Goal: Obtain resource: Download file/media

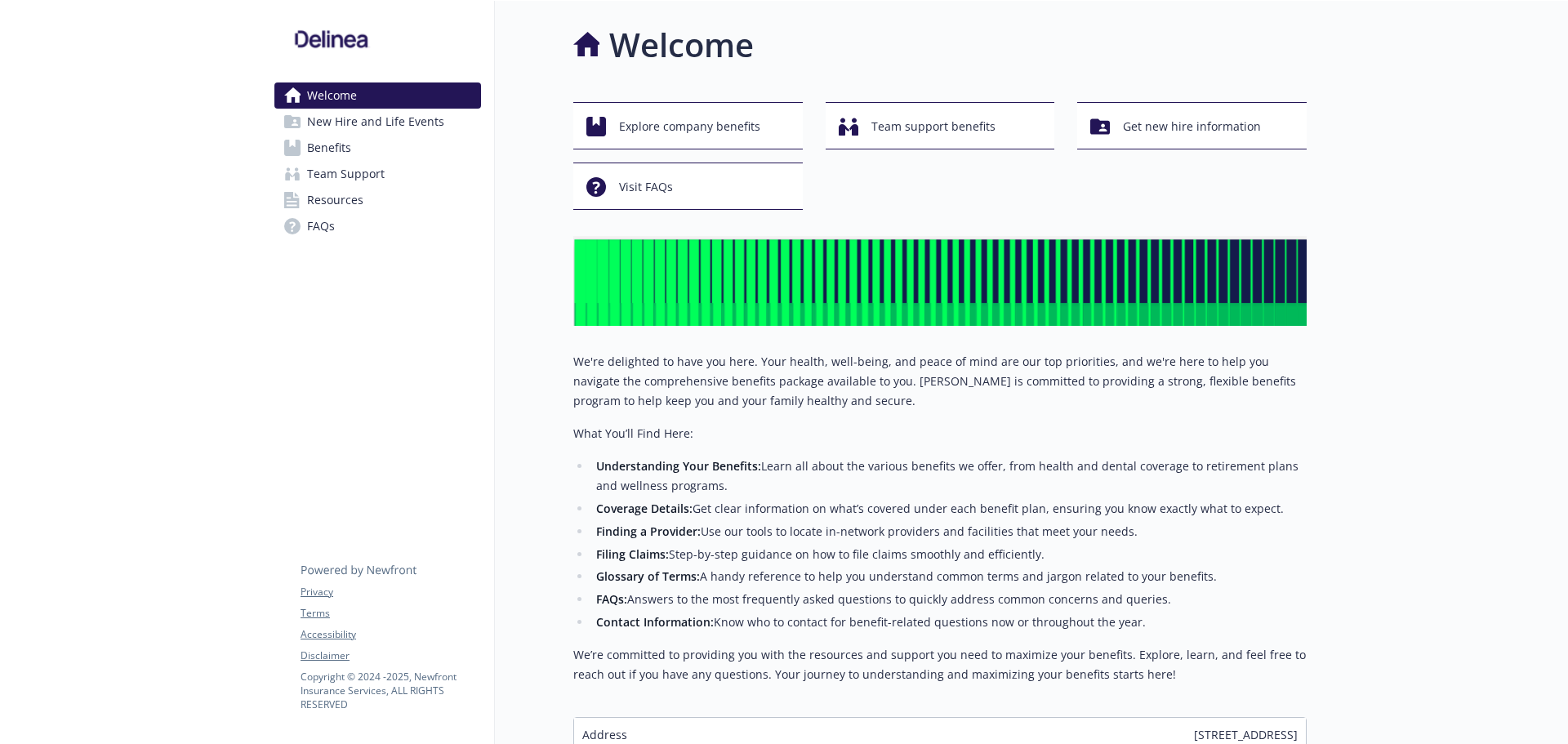
click at [316, 153] on span "Benefits" at bounding box center [329, 148] width 44 height 26
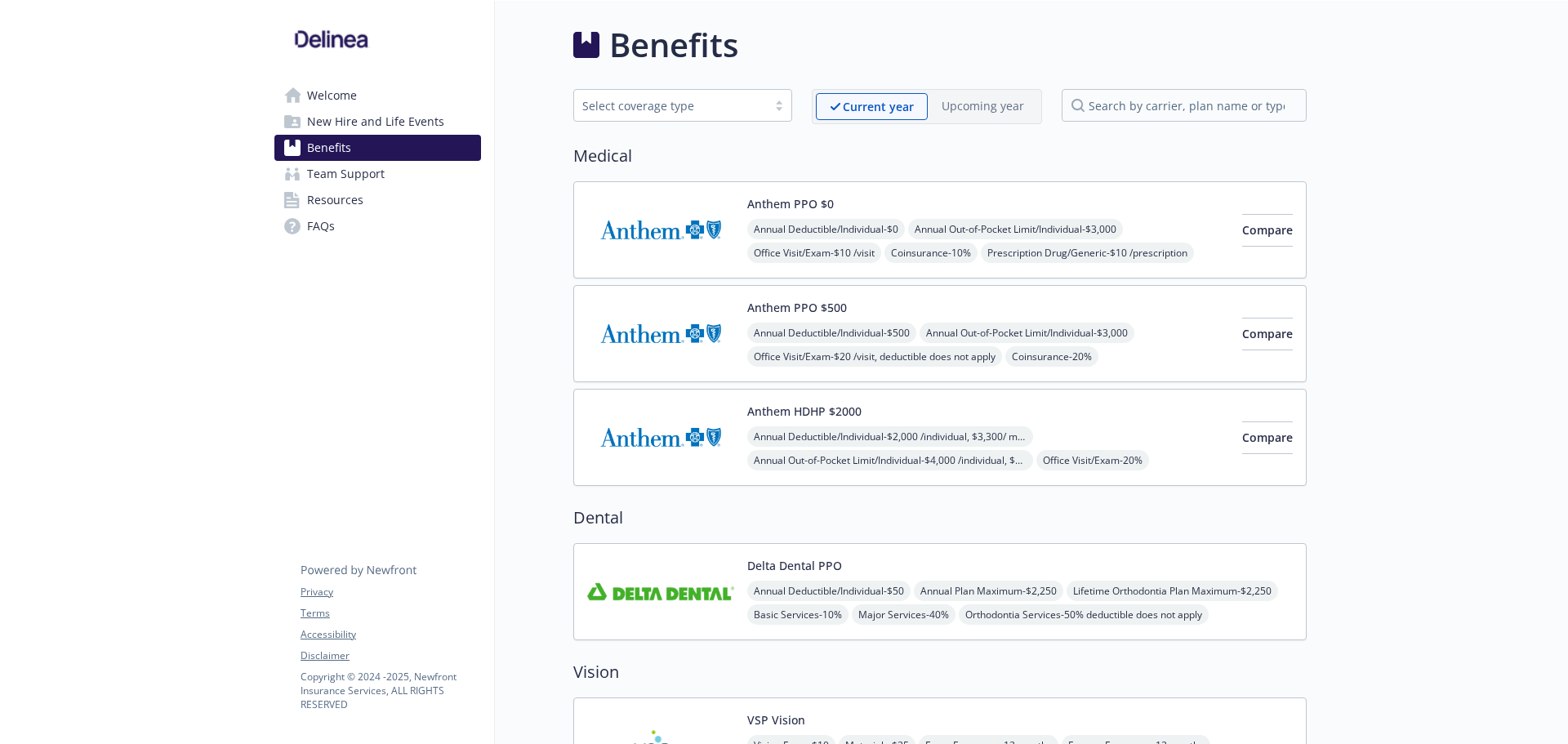
click at [893, 204] on div "Anthem PPO $0 Annual Deductible/Individual - $0 Annual Out-of-Pocket Limit/Indi…" at bounding box center [988, 230] width 482 height 69
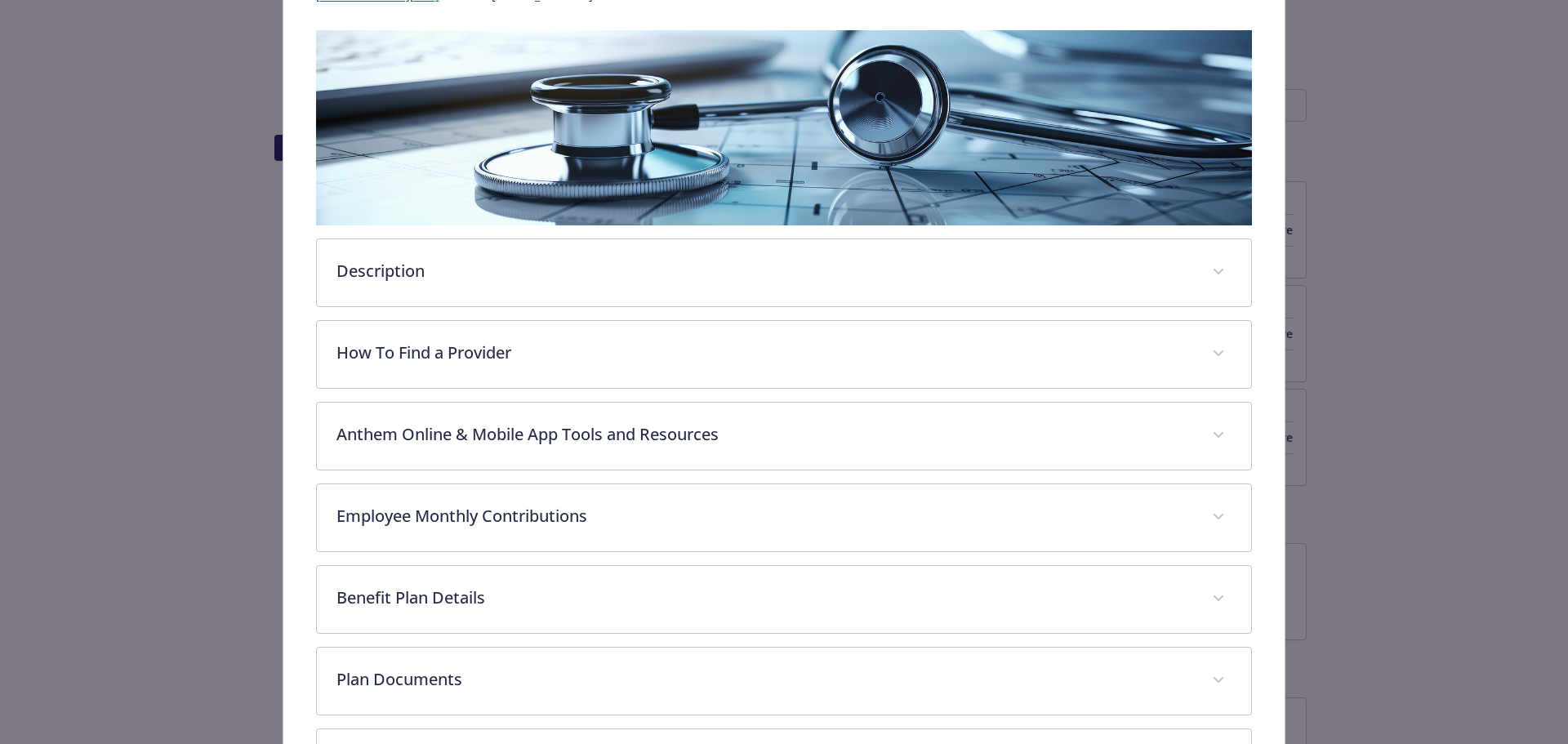
scroll to position [389, 0]
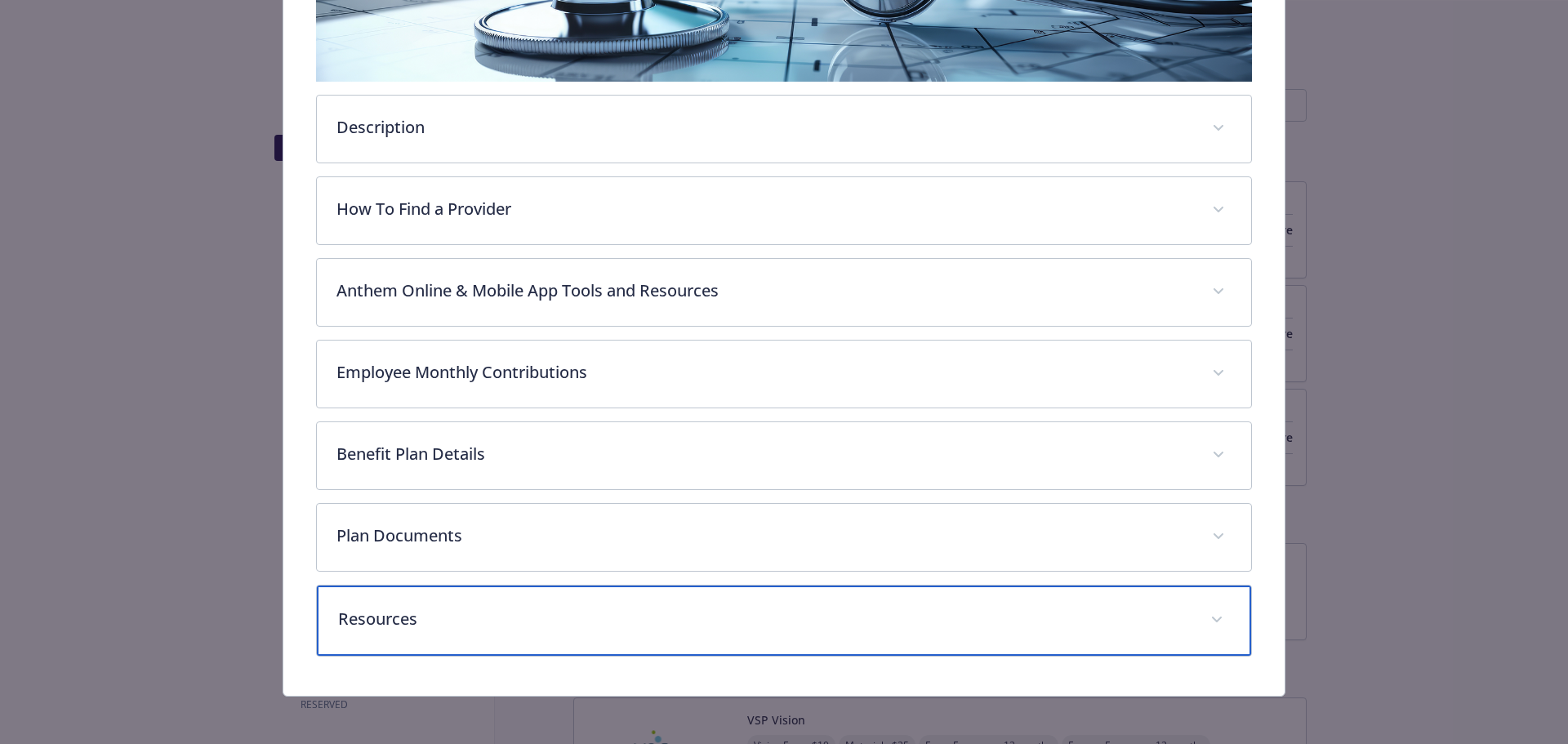
click at [365, 599] on div "Resources" at bounding box center [784, 621] width 935 height 70
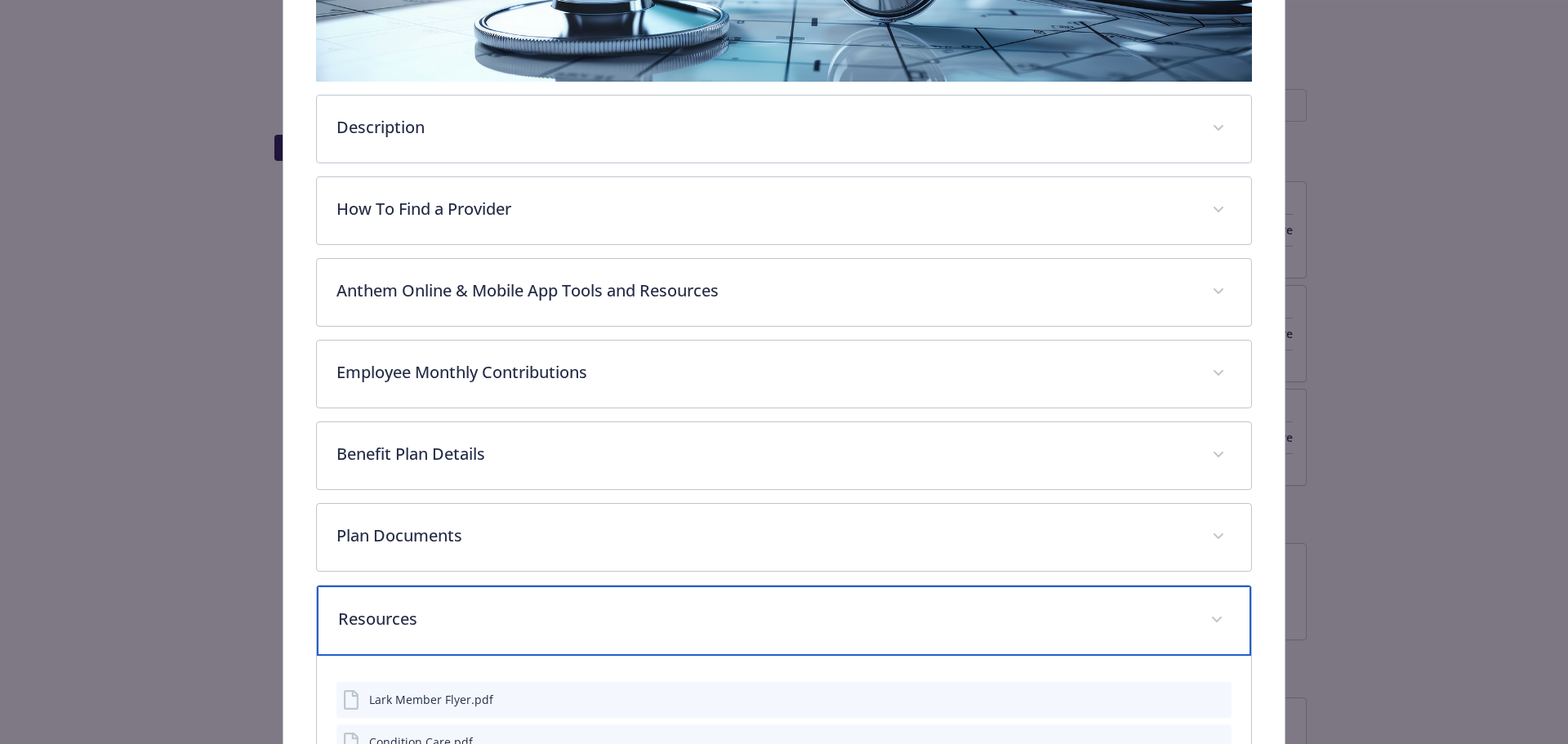
scroll to position [715, 0]
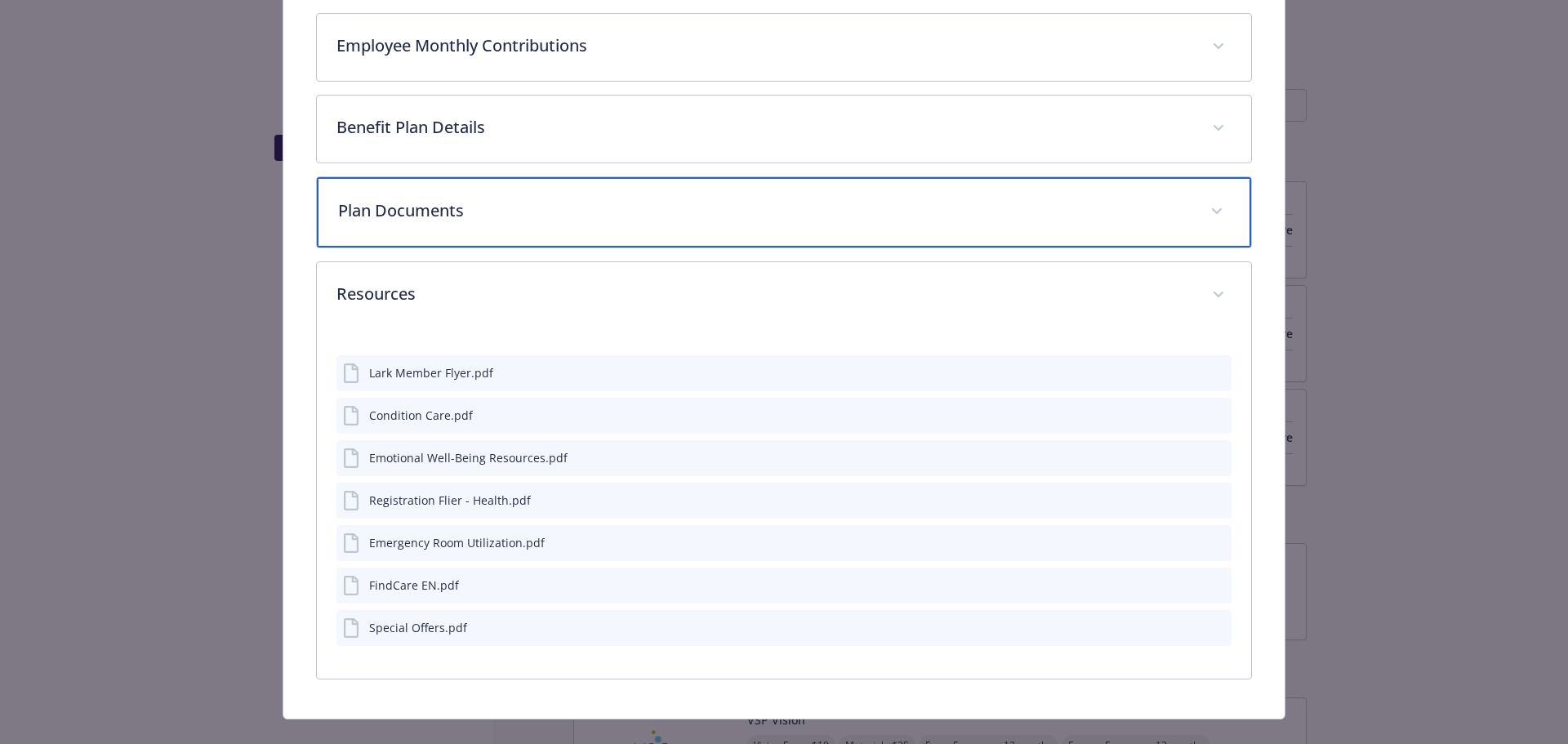
click at [423, 207] on p "Plan Documents" at bounding box center [764, 211] width 853 height 25
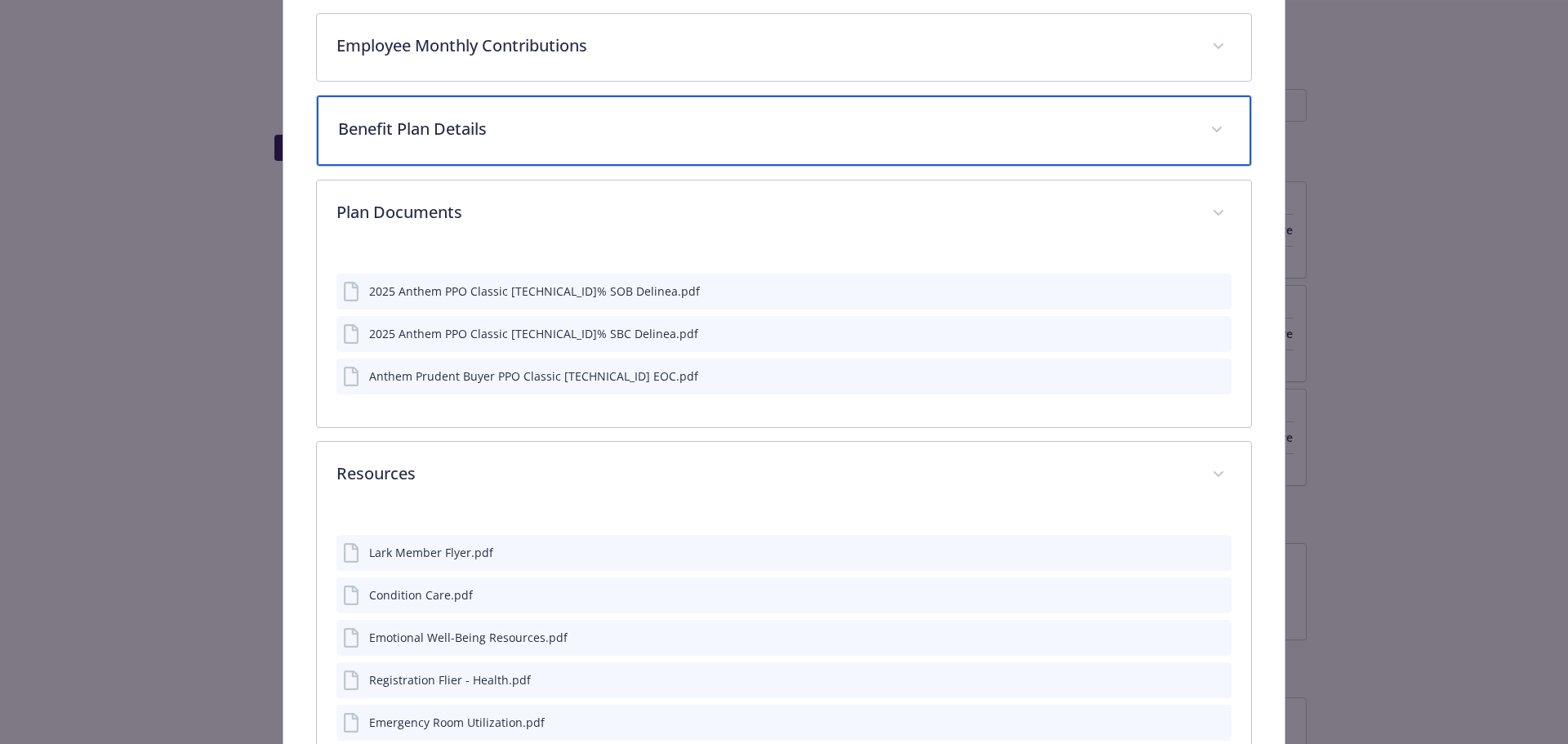
click at [430, 122] on p "Benefit Plan Details" at bounding box center [764, 129] width 853 height 25
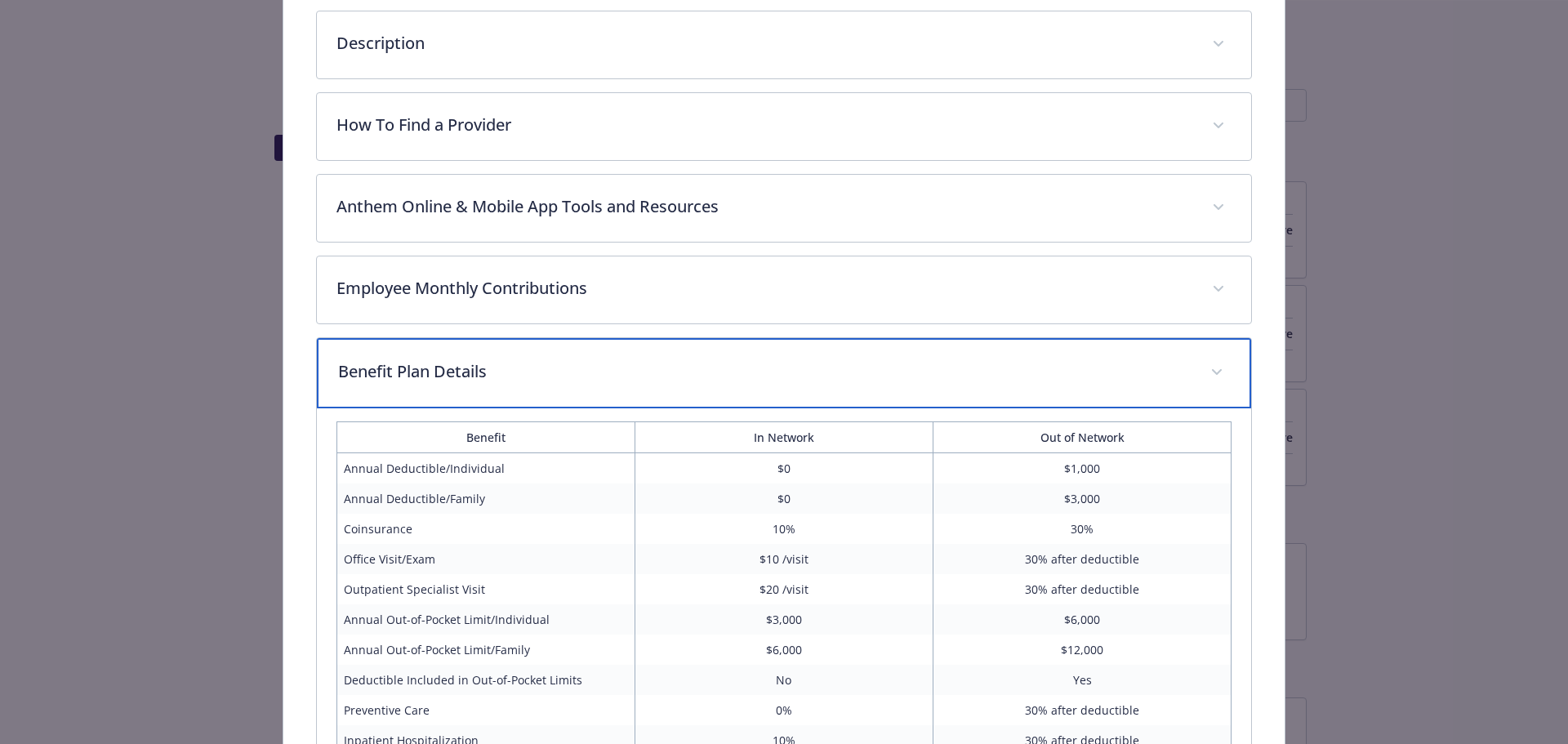
scroll to position [470, 0]
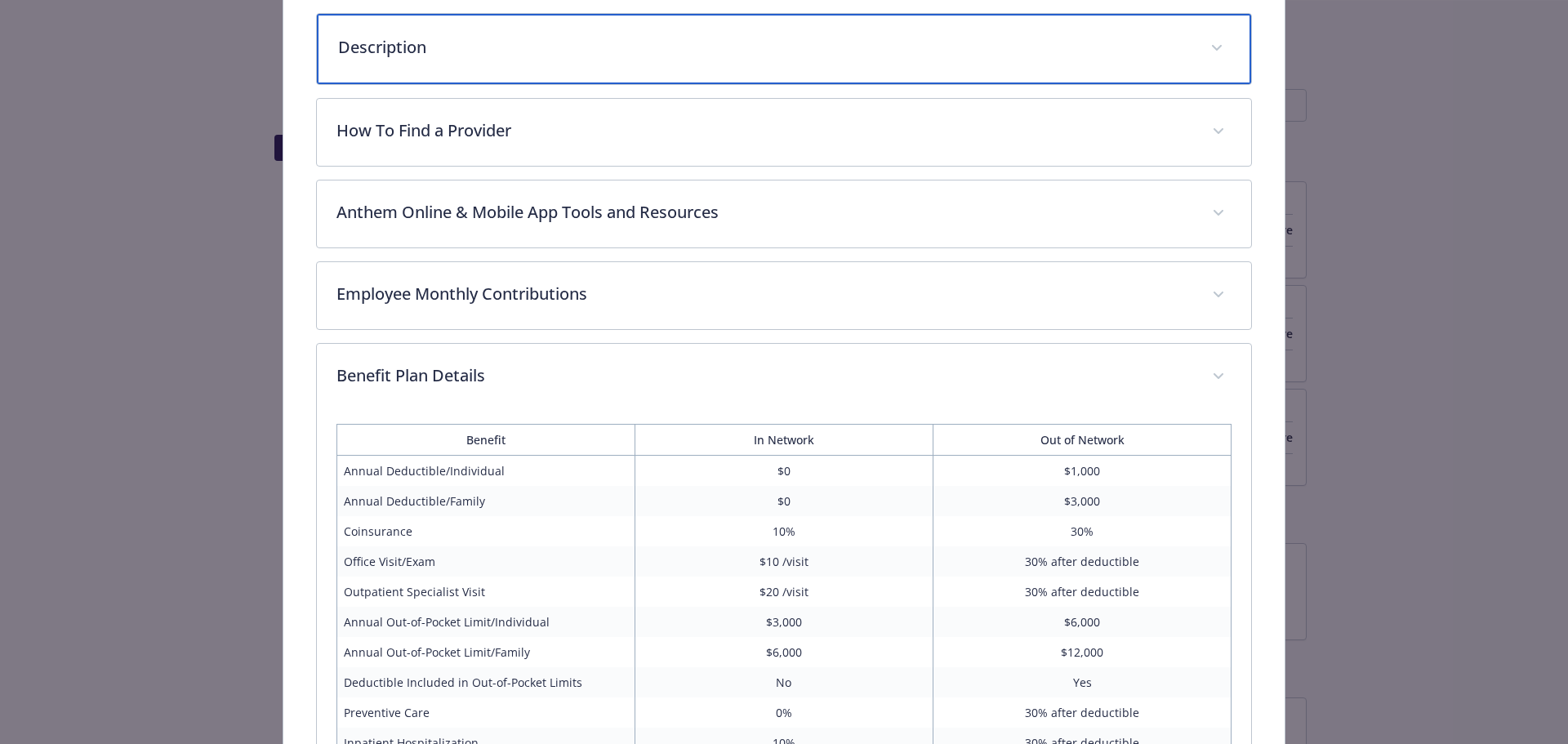
click at [394, 51] on p "Description" at bounding box center [764, 47] width 853 height 25
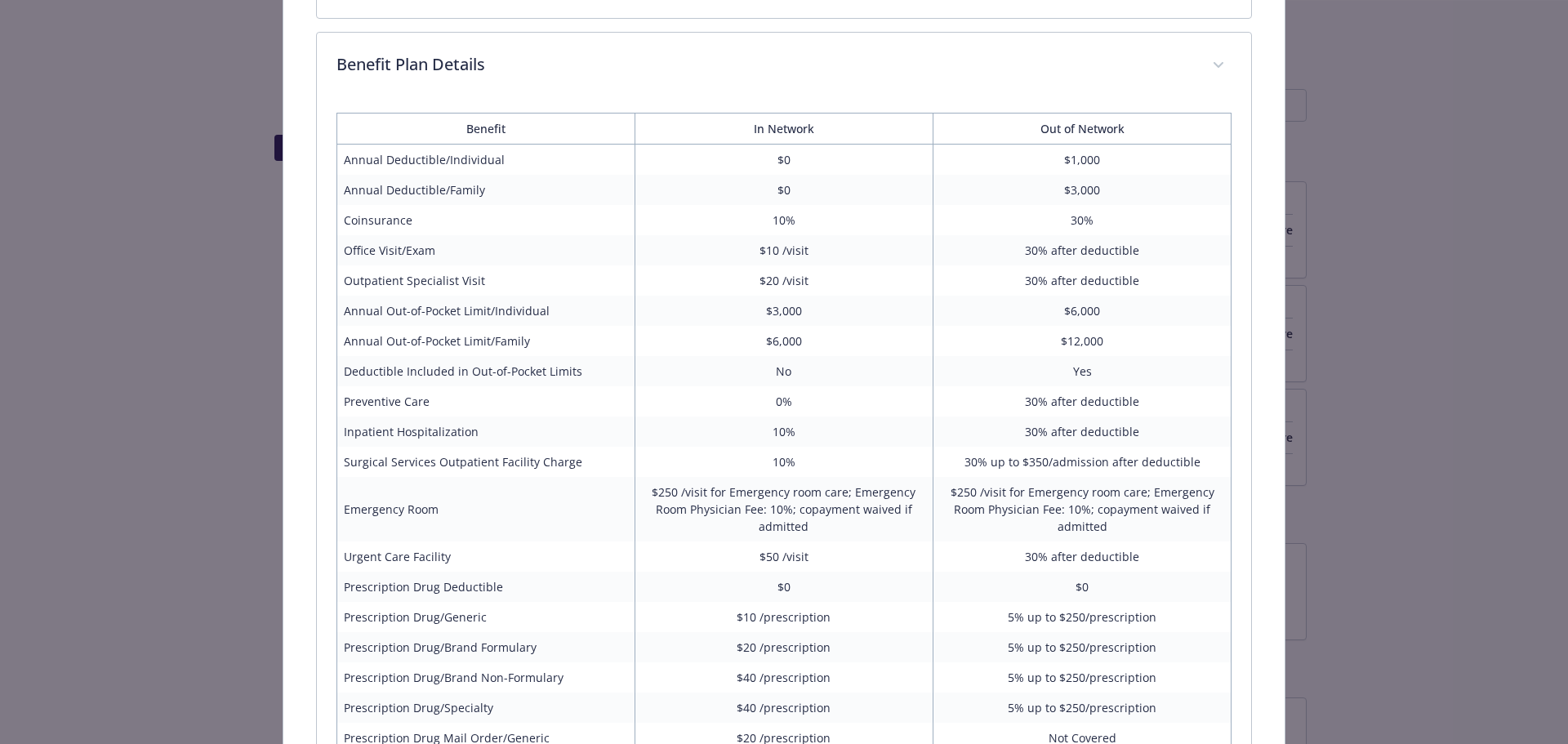
scroll to position [675, 0]
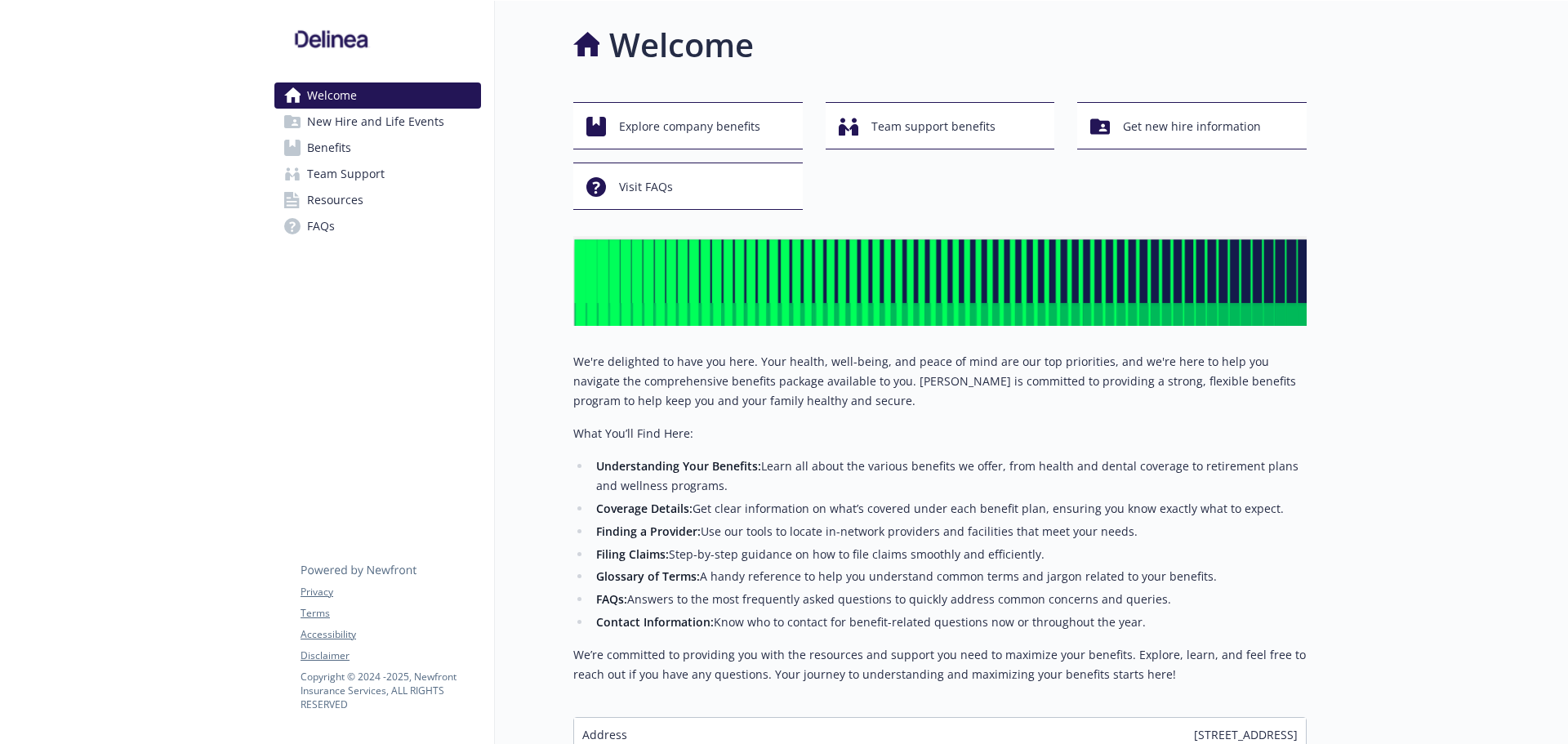
click at [320, 146] on span "Benefits" at bounding box center [329, 148] width 44 height 26
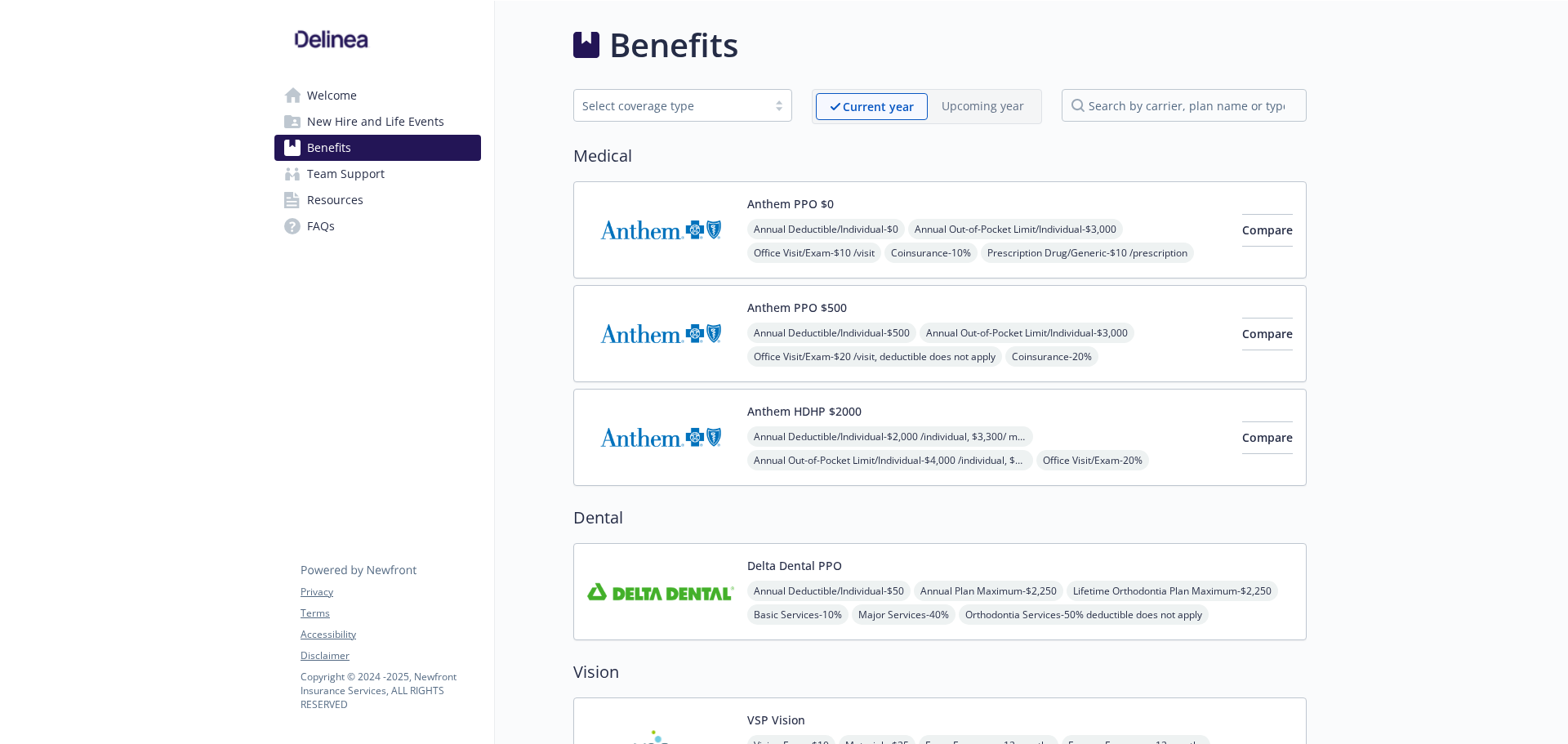
click at [354, 203] on span "Resources" at bounding box center [335, 201] width 56 height 26
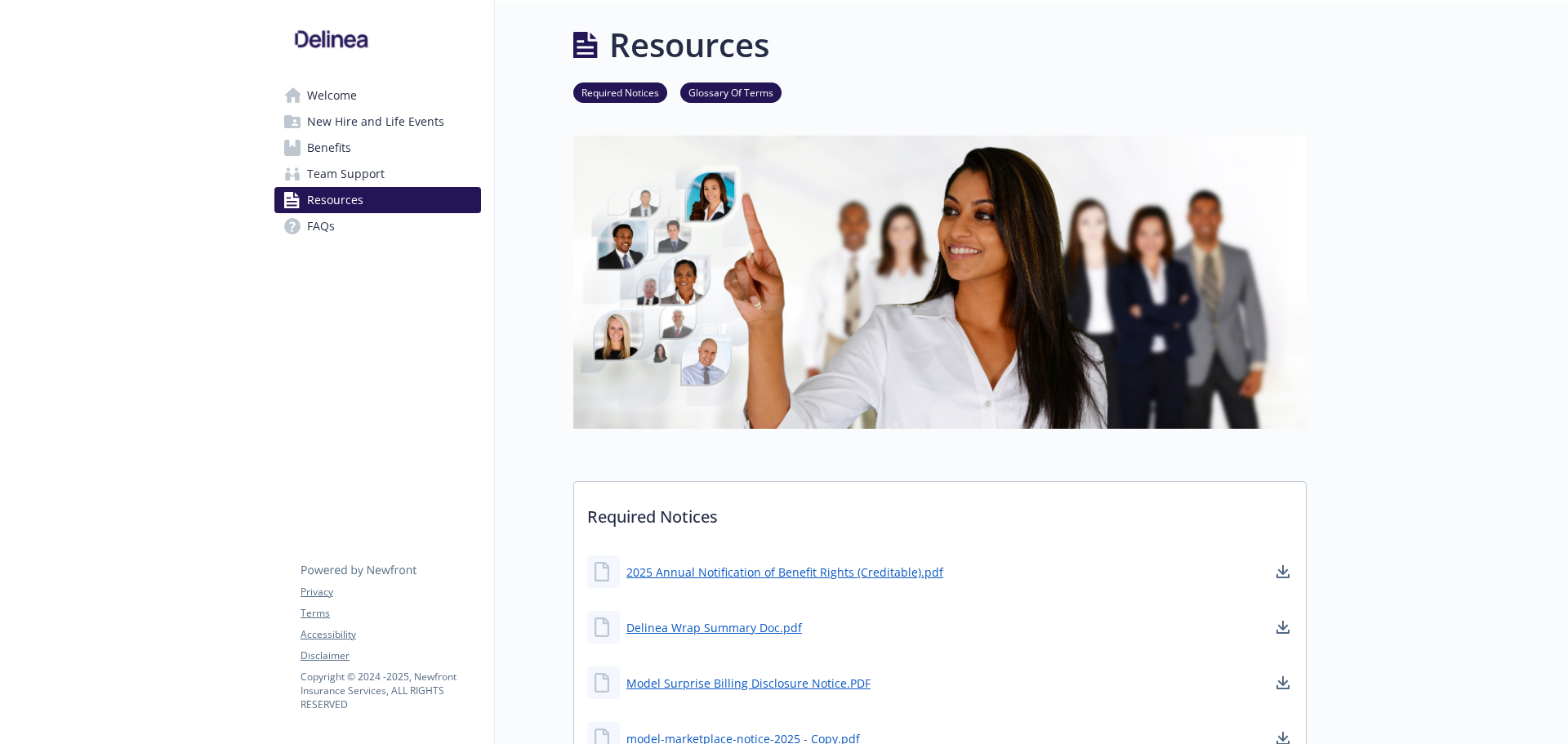
click at [307, 168] on span "Team Support" at bounding box center [346, 174] width 77 height 26
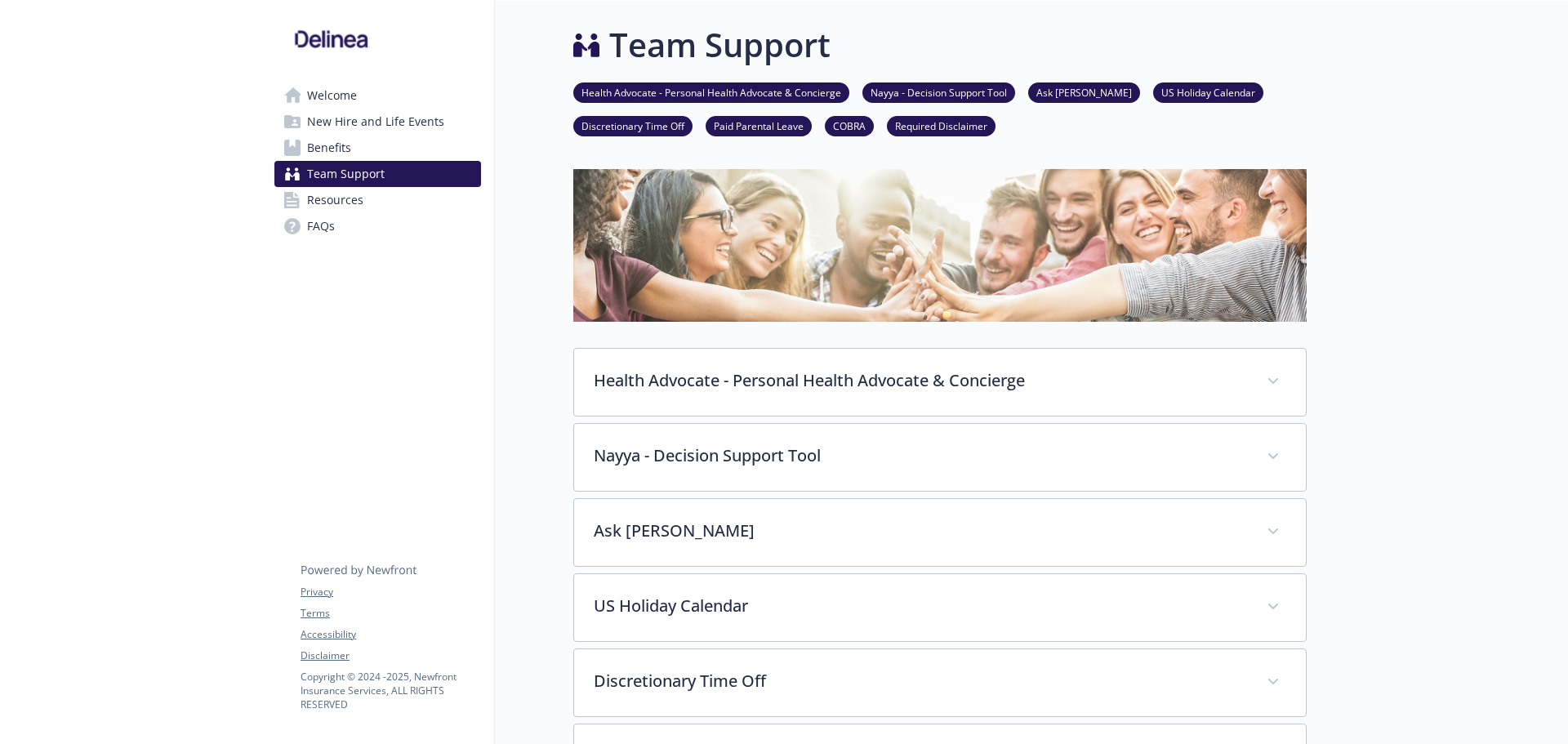
click at [329, 147] on span "Benefits" at bounding box center [329, 148] width 44 height 26
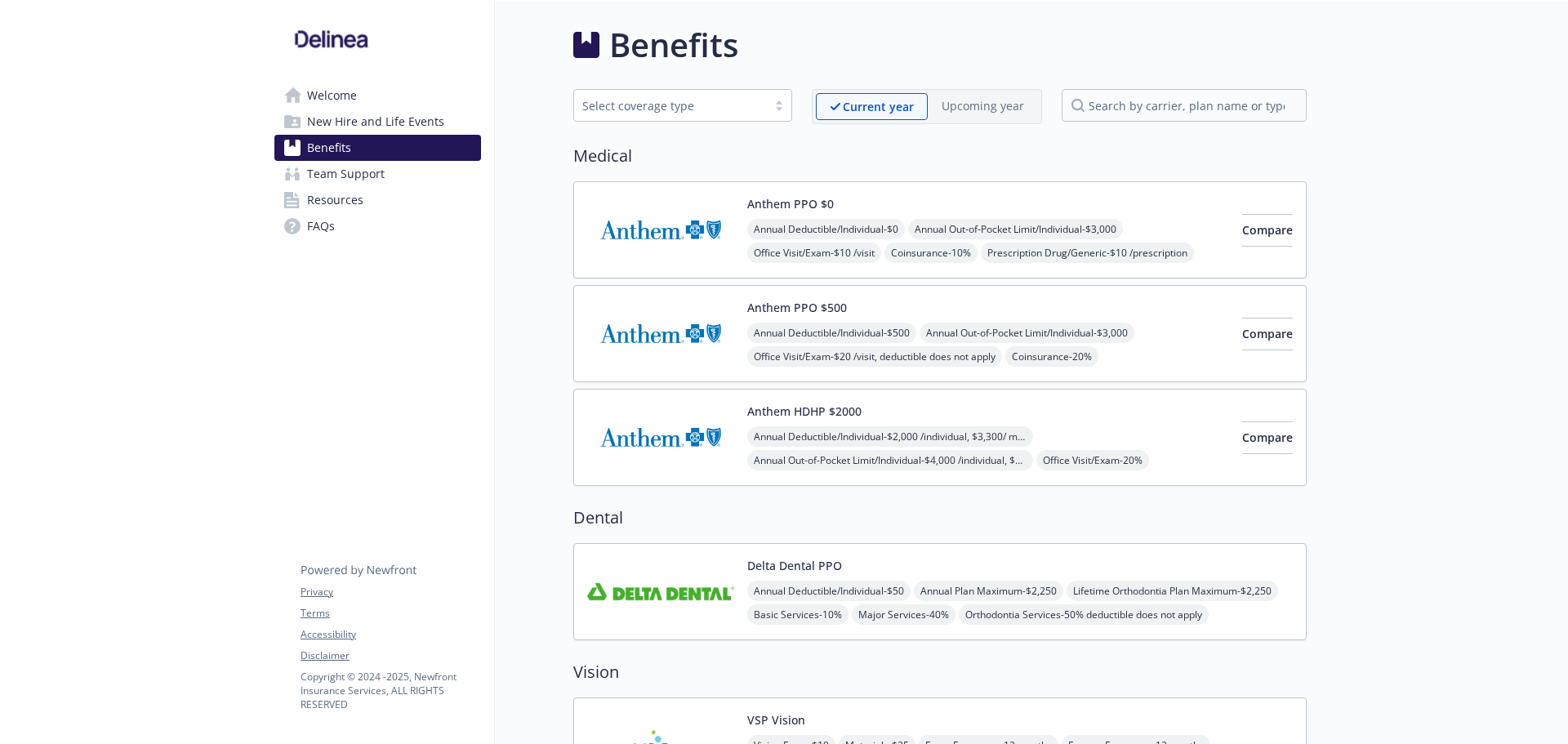
click at [338, 97] on span "Welcome" at bounding box center [332, 96] width 50 height 26
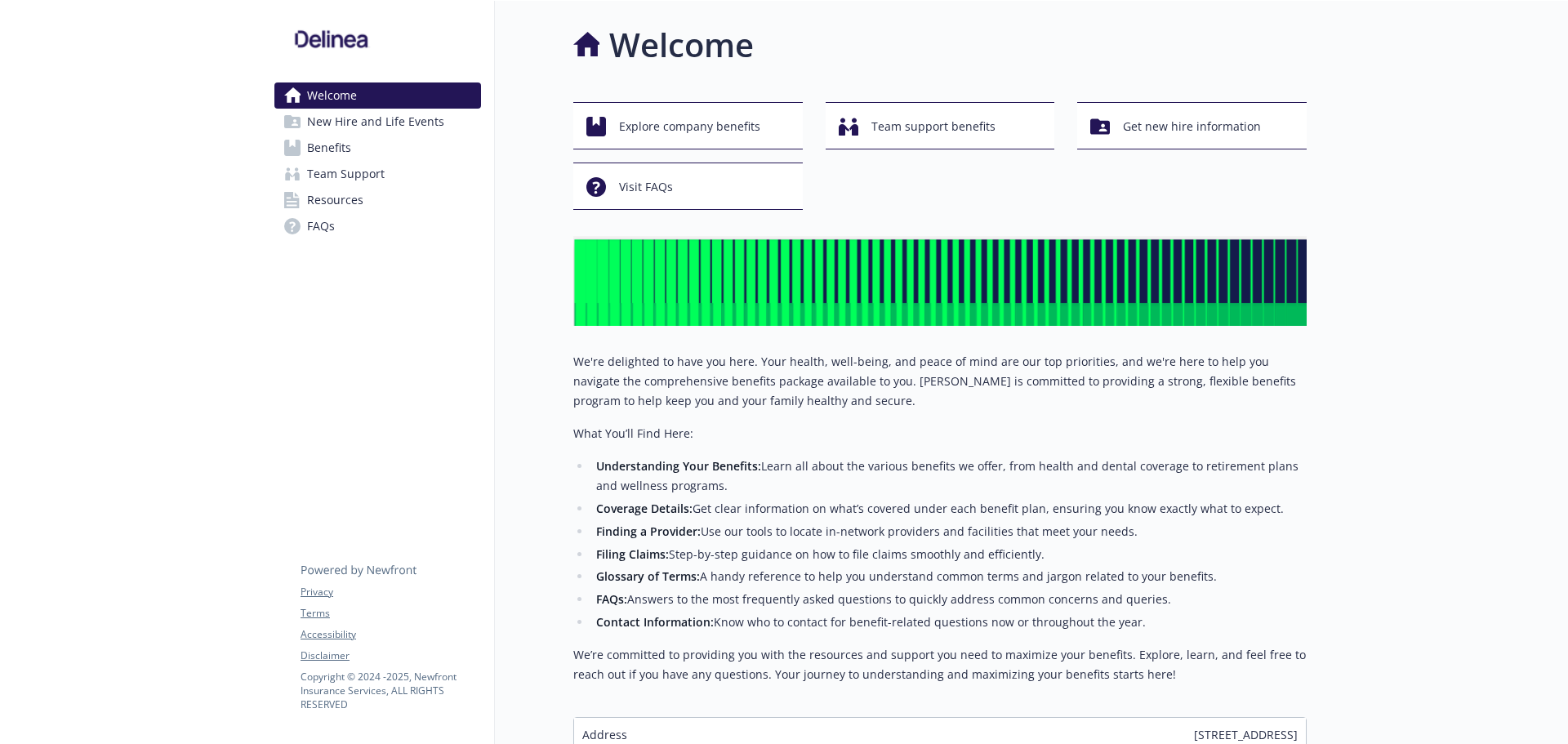
click at [337, 128] on span "New Hire and Life Events" at bounding box center [376, 121] width 137 height 26
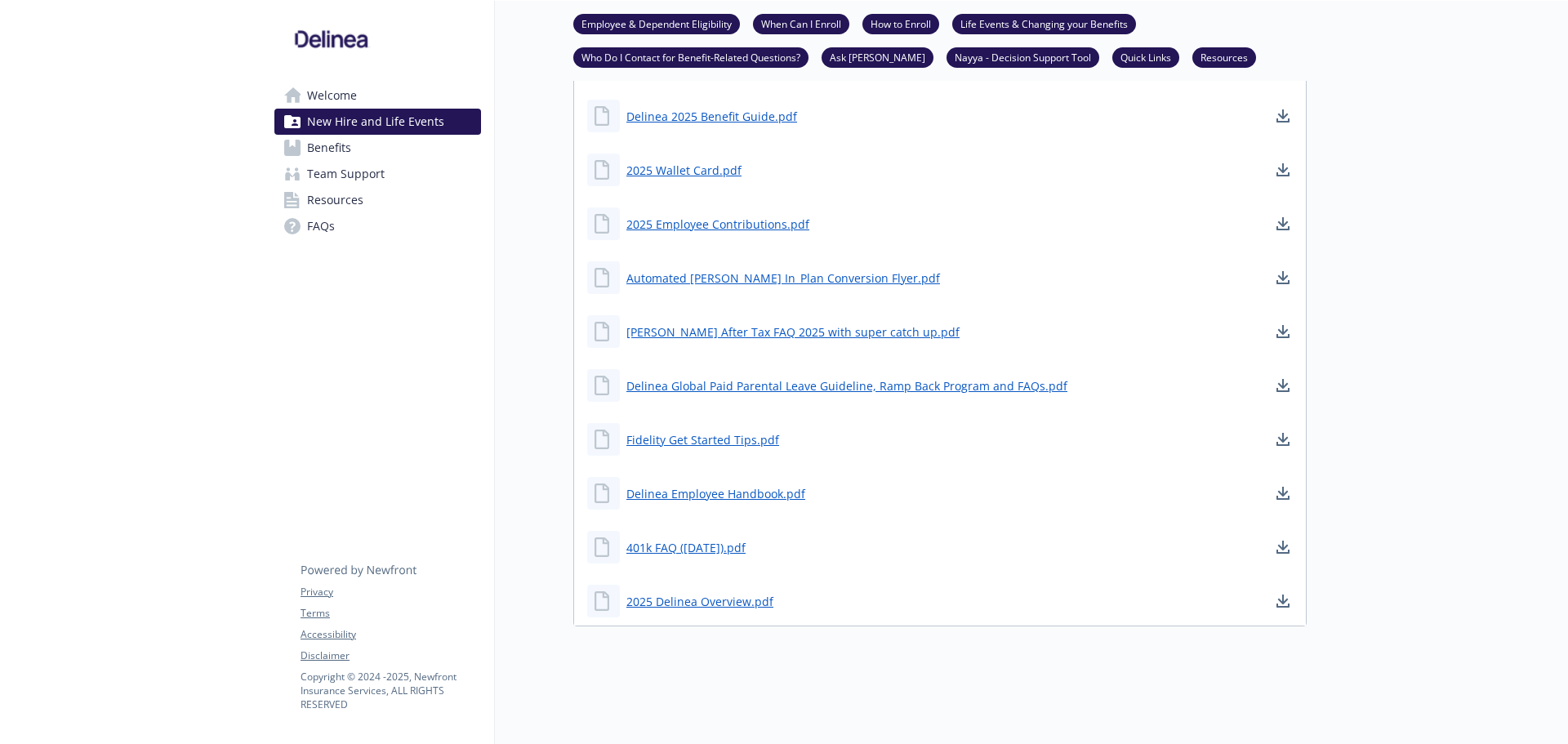
scroll to position [998, 0]
click at [684, 591] on link "2025 Delinea Overview.pdf" at bounding box center [701, 601] width 150 height 20
